Goal: Task Accomplishment & Management: Use online tool/utility

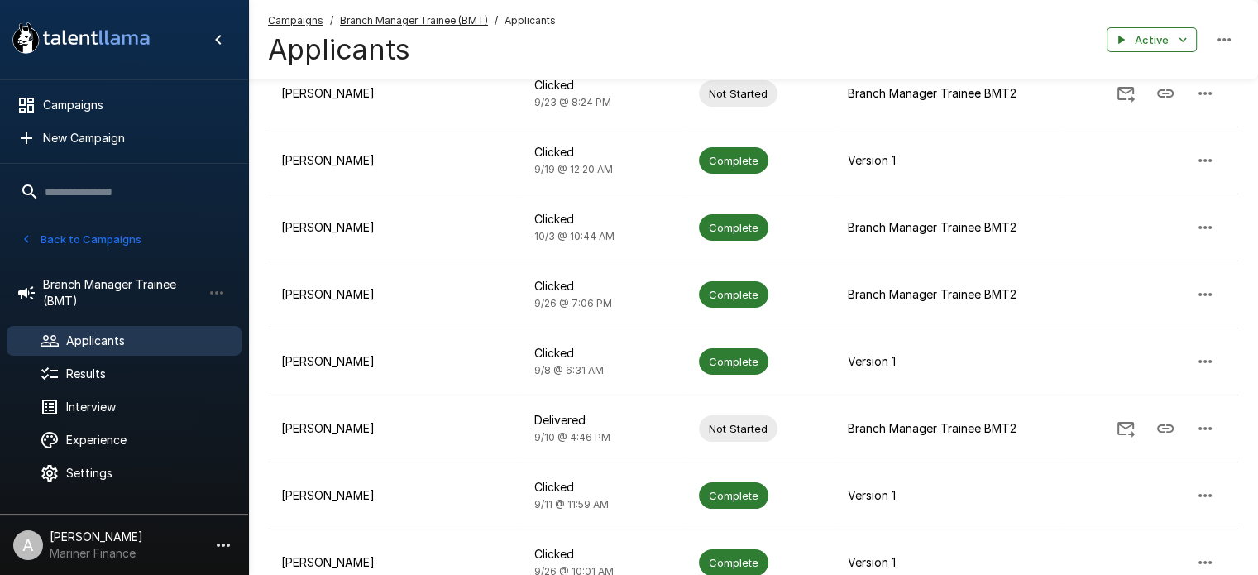
scroll to position [606, 0]
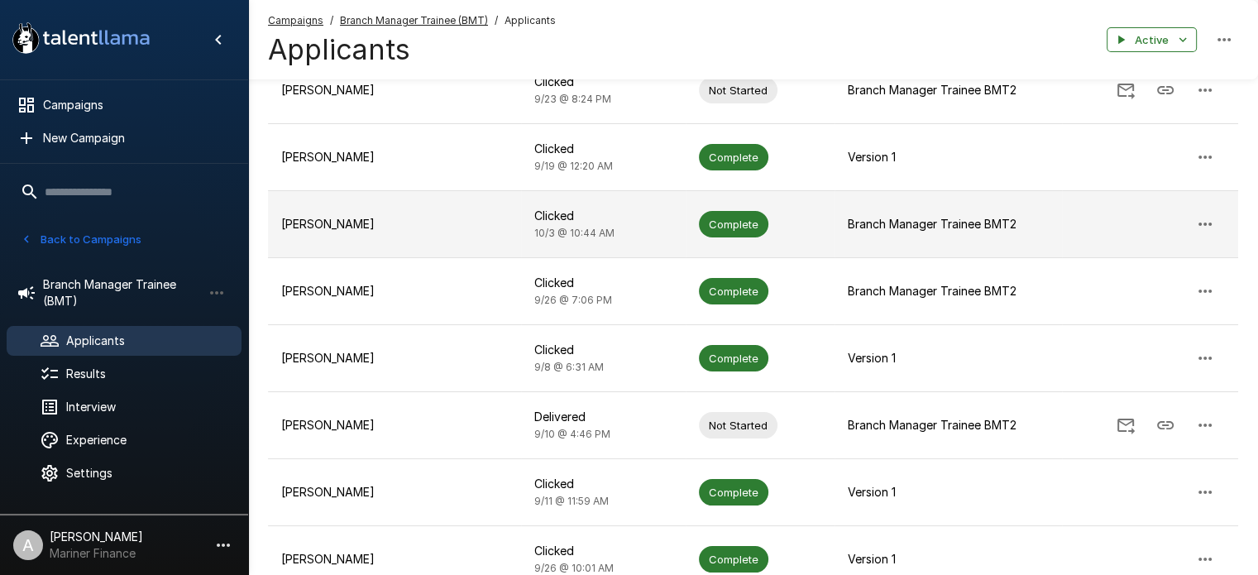
click at [329, 218] on p "[PERSON_NAME]" at bounding box center [394, 224] width 227 height 17
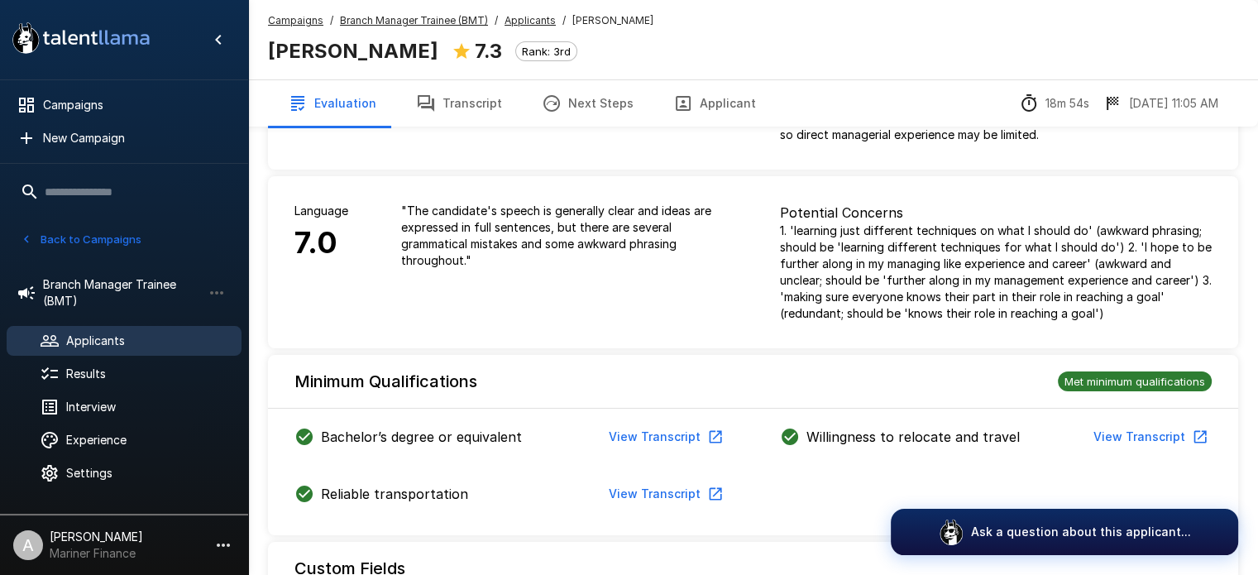
scroll to position [200, 0]
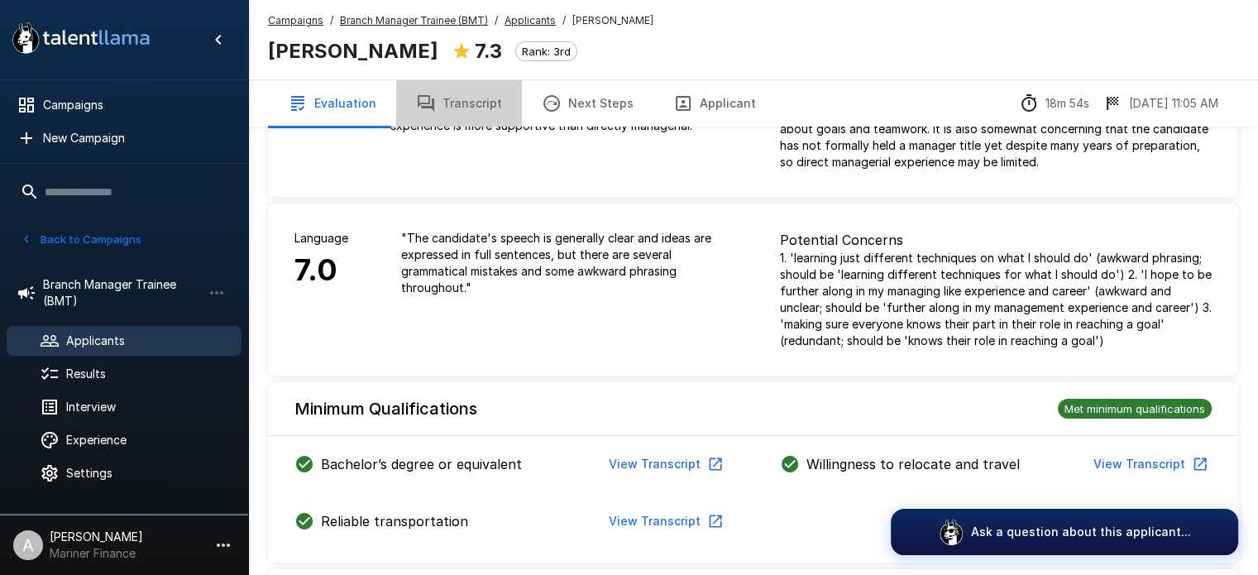
click at [477, 104] on button "Transcript" at bounding box center [459, 103] width 126 height 46
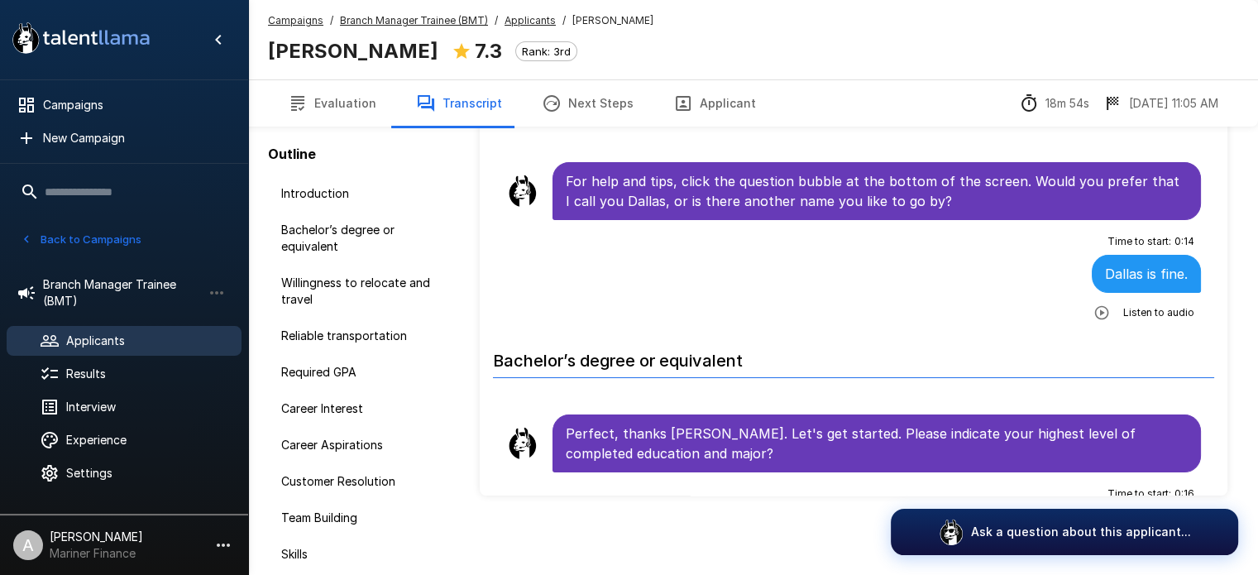
scroll to position [109, 0]
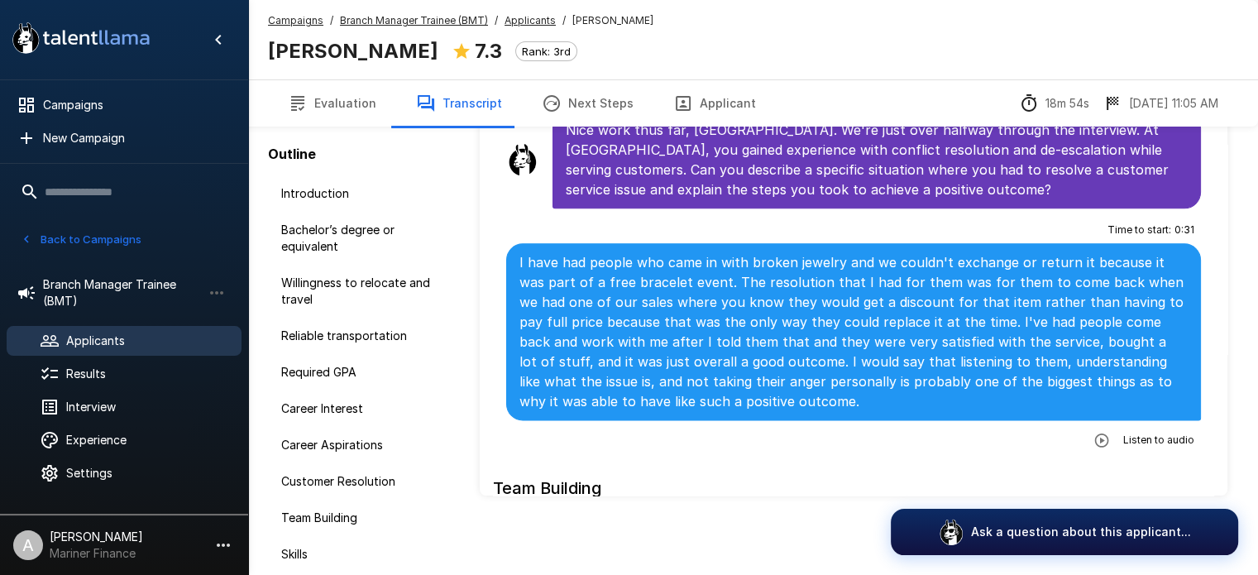
scroll to position [2062, 0]
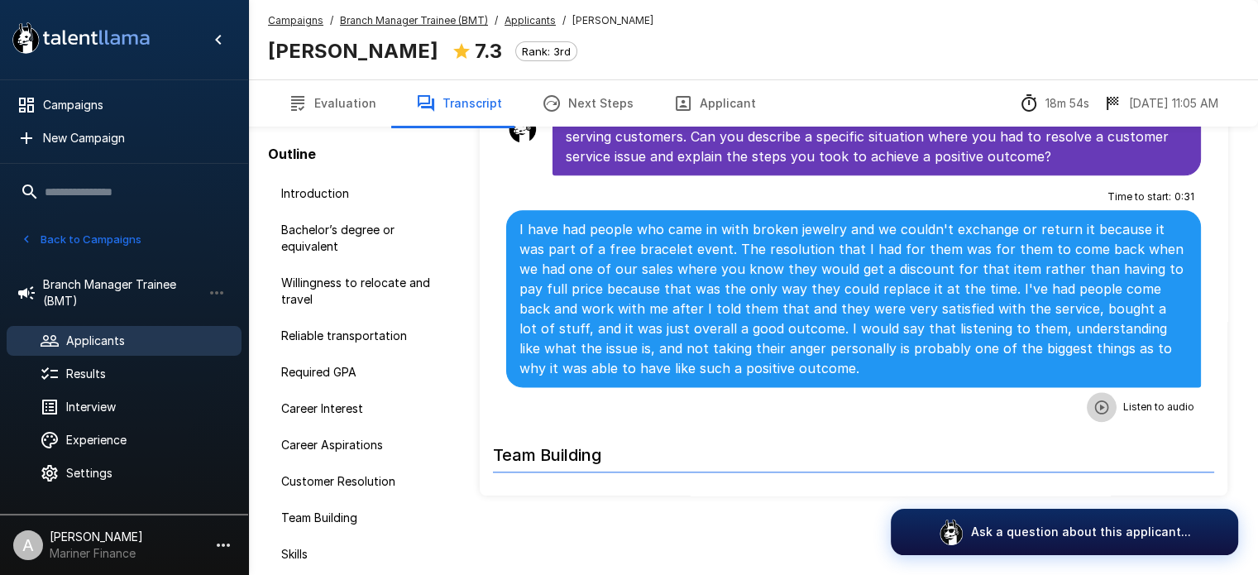
click at [1095, 400] on icon "button" at bounding box center [1102, 407] width 14 height 14
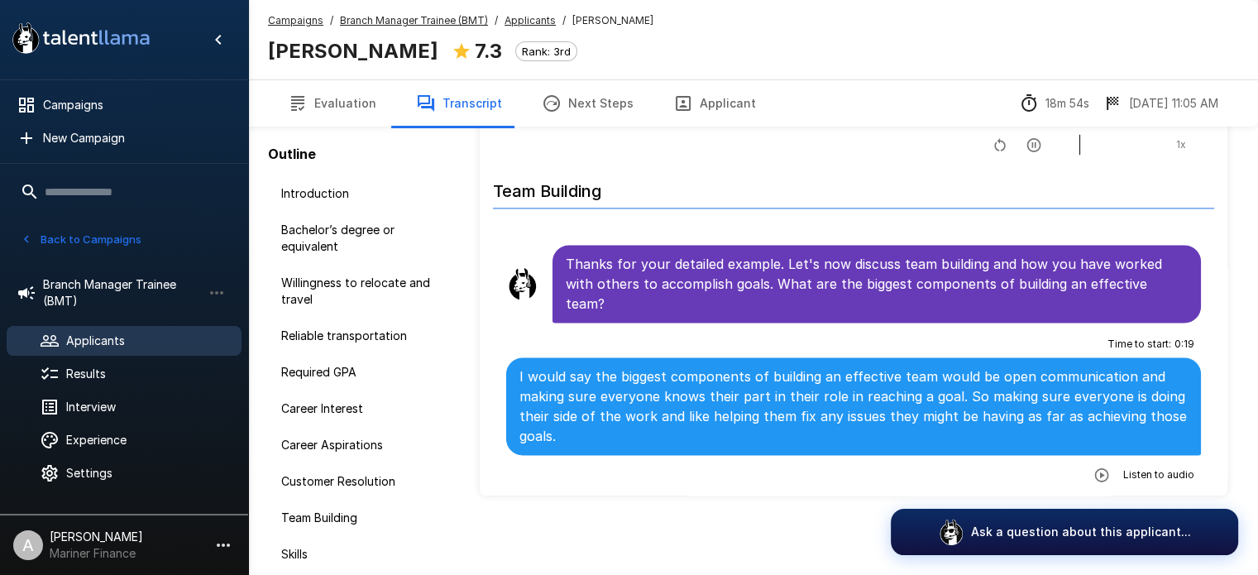
scroll to position [2335, 0]
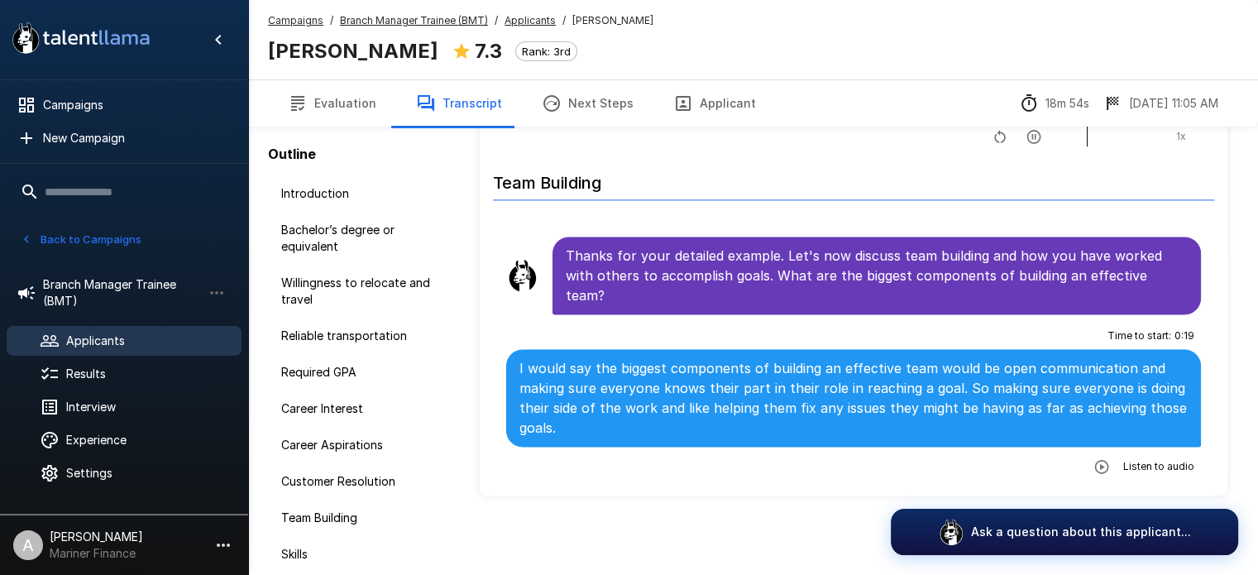
click at [1095, 459] on icon "button" at bounding box center [1102, 466] width 14 height 14
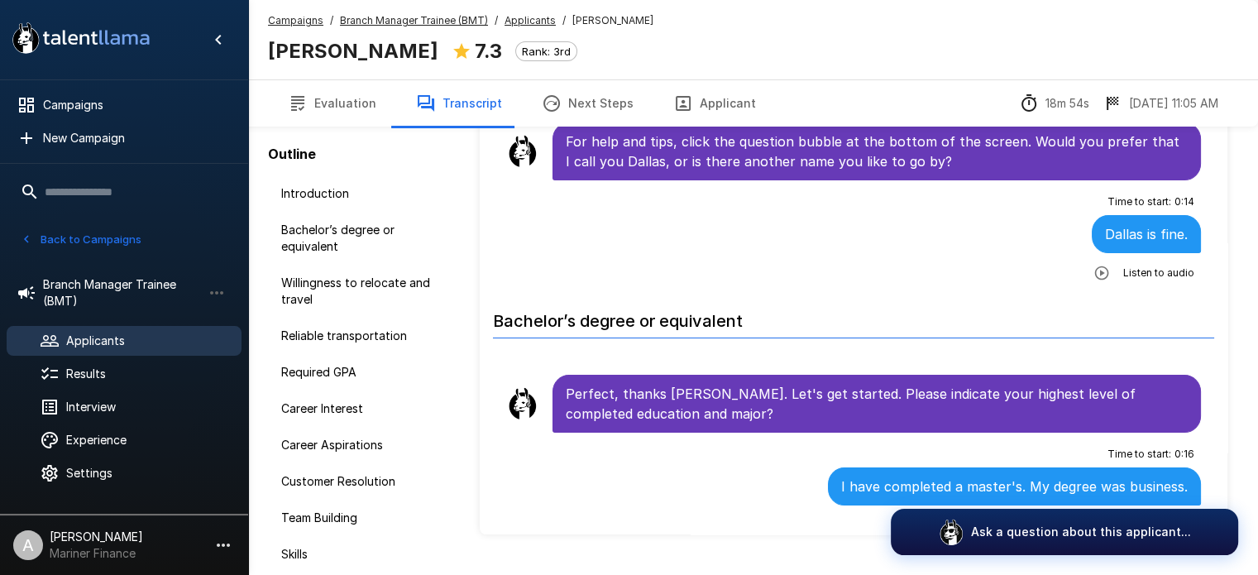
scroll to position [0, 0]
